Goal: Check status: Check status

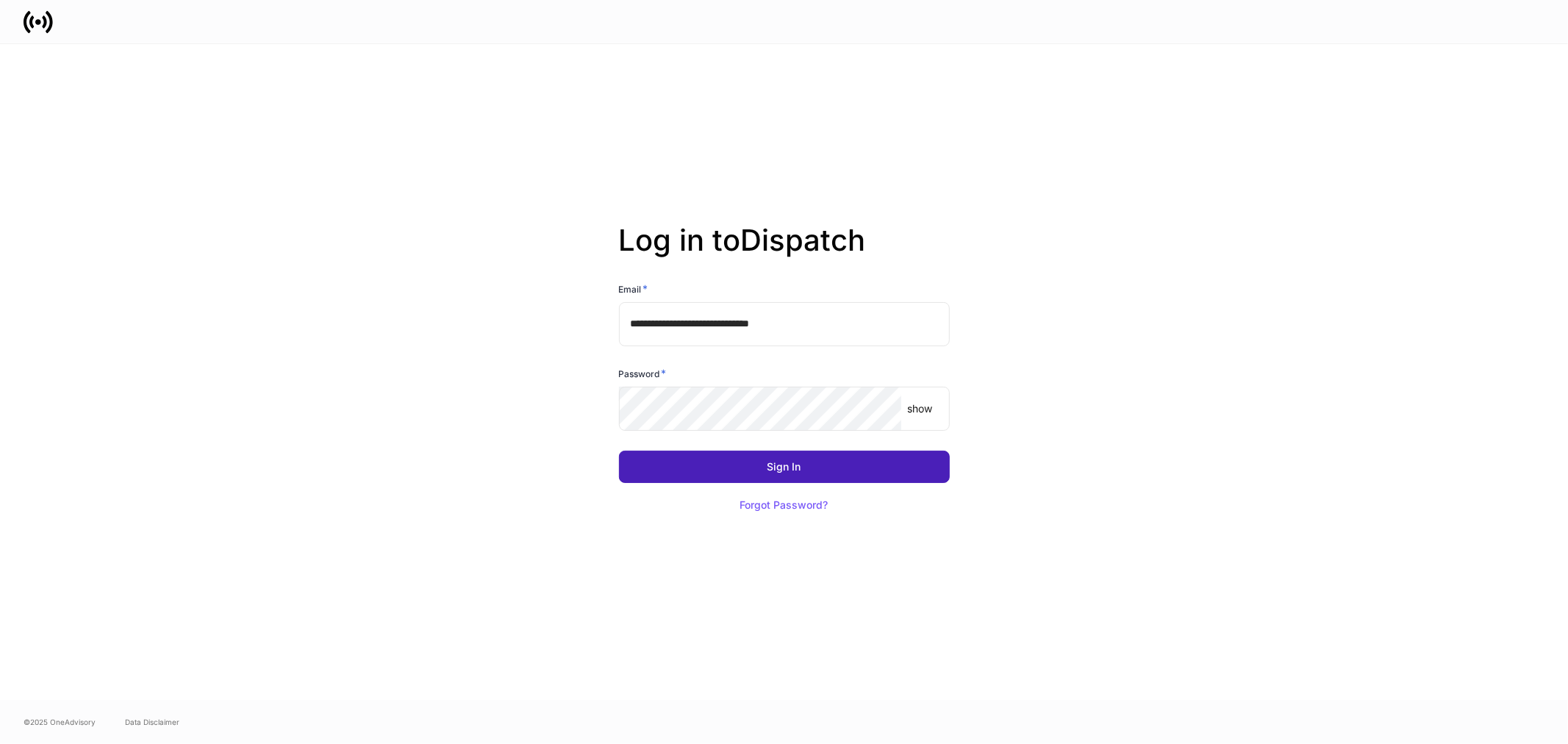
click at [766, 470] on button "Sign In" at bounding box center [784, 467] width 331 height 33
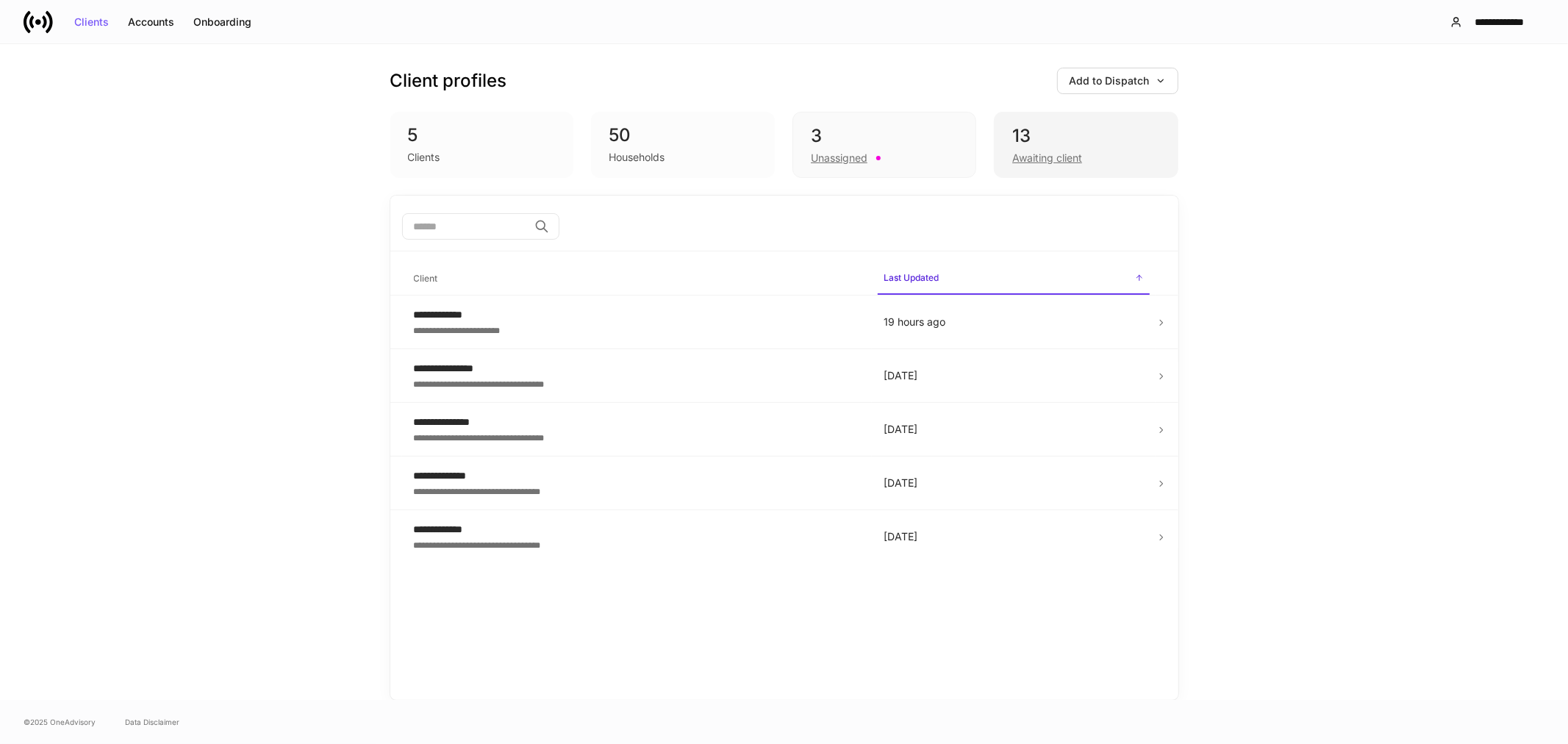
click at [1062, 156] on div "Awaiting client" at bounding box center [1047, 158] width 70 height 15
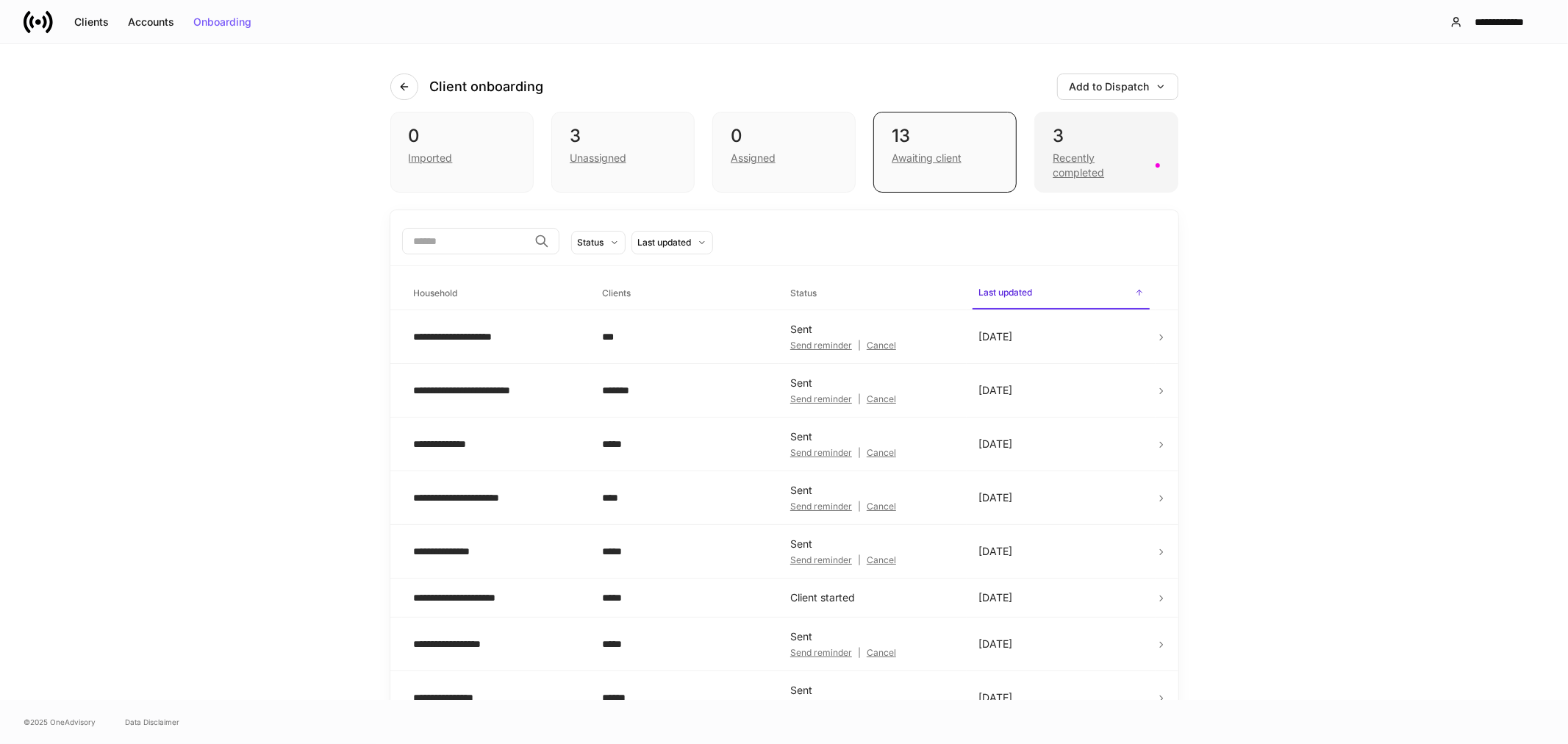
click at [1063, 166] on div "Recently completed" at bounding box center [1099, 166] width 93 height 30
